Goal: Find specific page/section: Find specific page/section

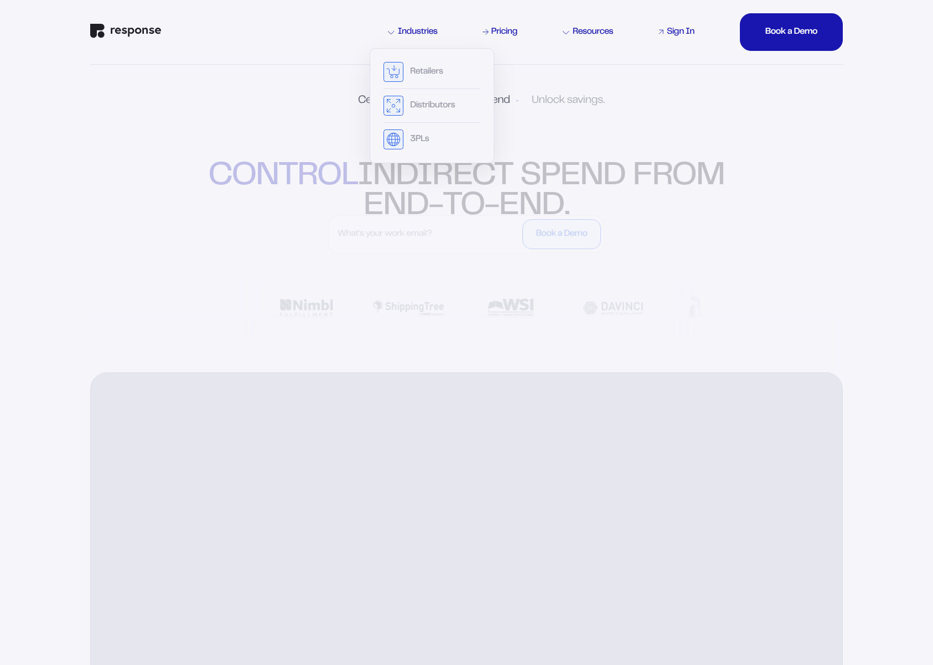
click at [673, 37] on div "Sign In" at bounding box center [681, 32] width 28 height 9
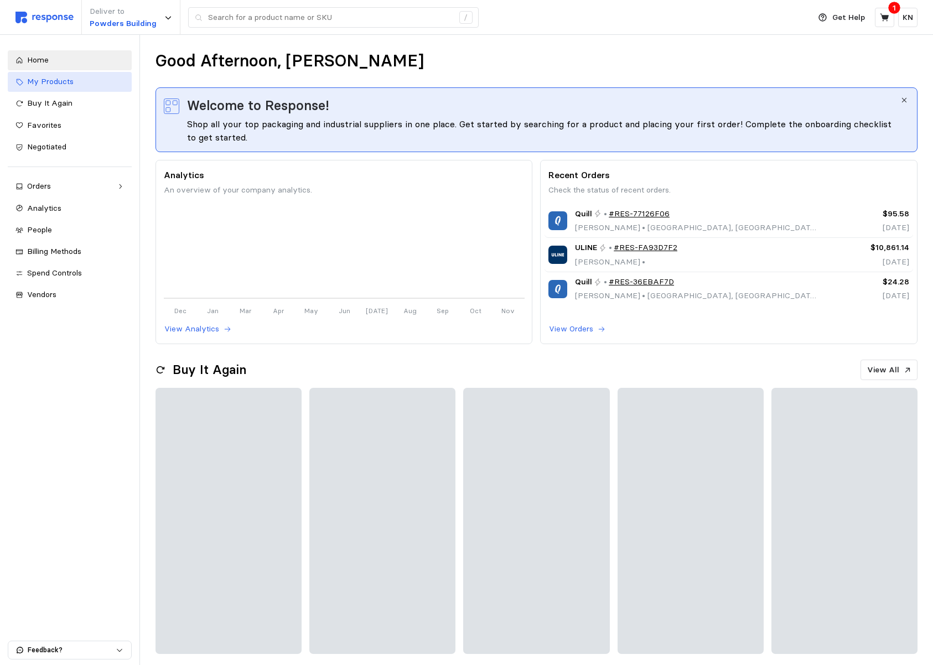
click at [59, 79] on span "My Products" at bounding box center [50, 81] width 47 height 10
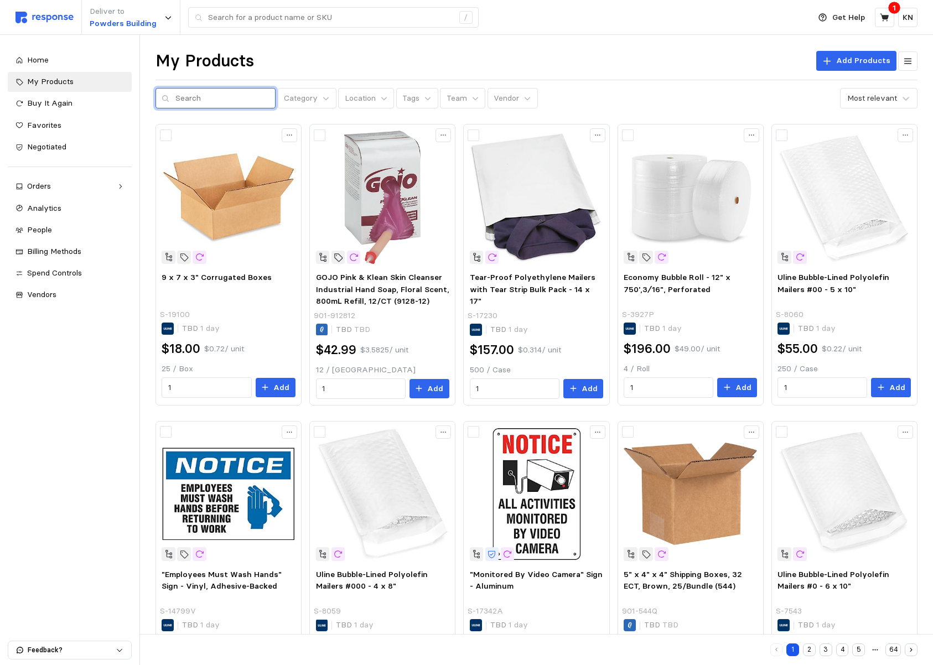
click at [224, 100] on input "text" at bounding box center [222, 99] width 94 height 20
type input "boxes sdjgjkrksit"
